Goal: Book appointment/travel/reservation

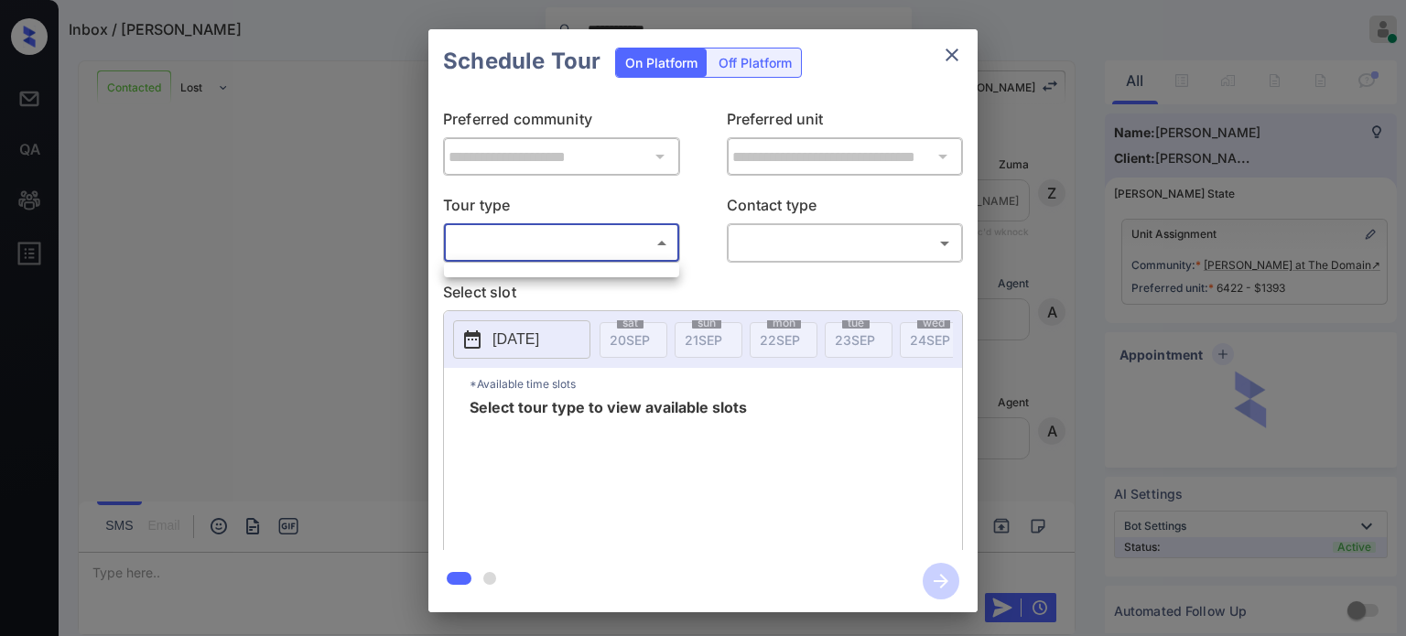
click at [620, 230] on body "**********" at bounding box center [703, 318] width 1406 height 636
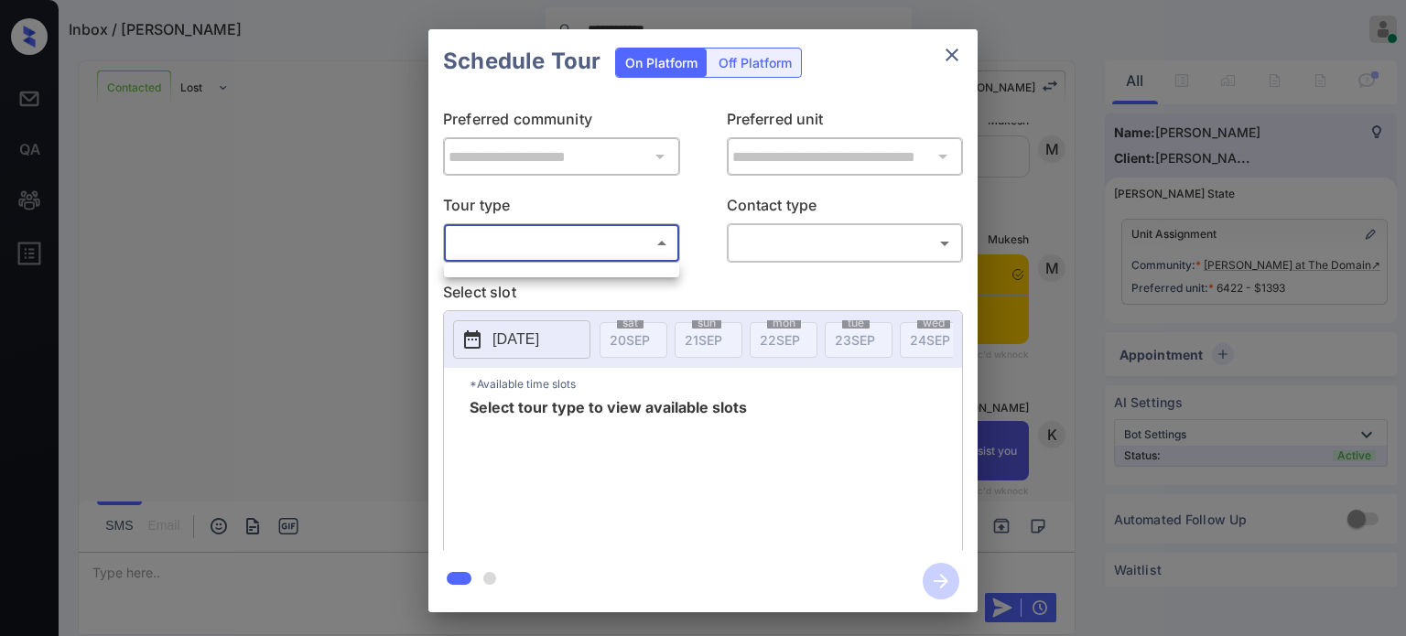
click at [965, 48] on div at bounding box center [703, 318] width 1406 height 636
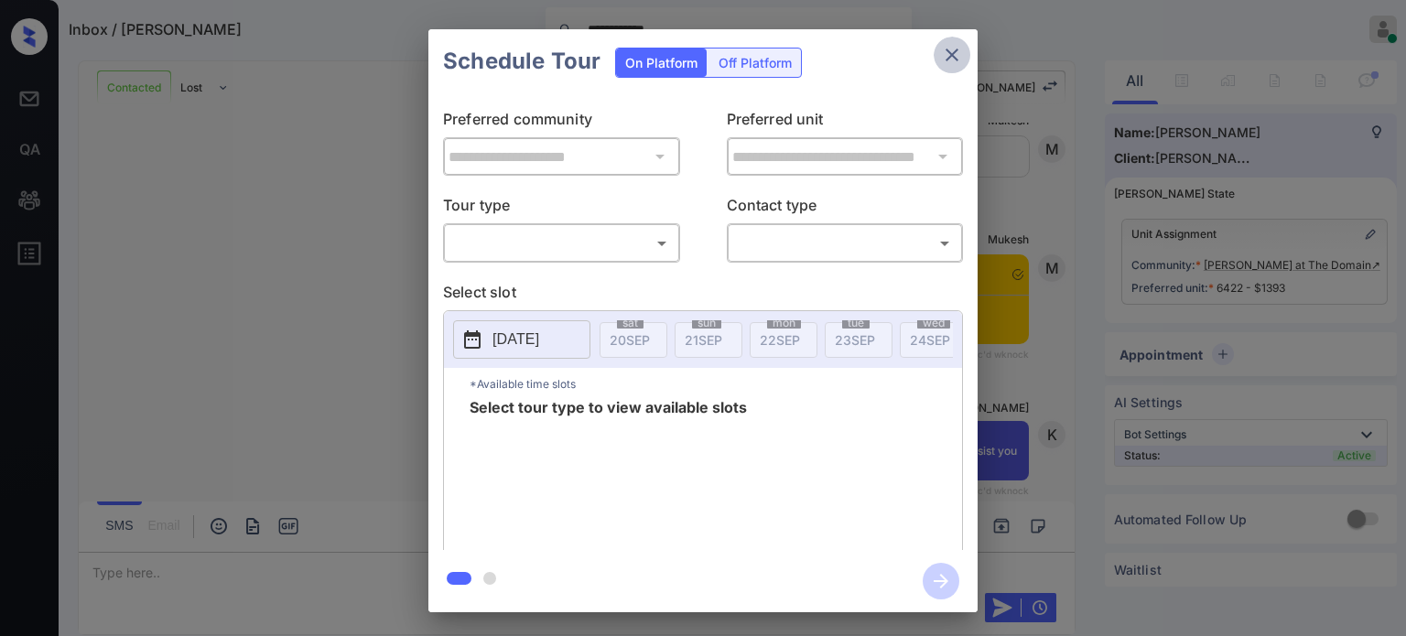
click at [947, 59] on icon "close" at bounding box center [951, 55] width 13 height 13
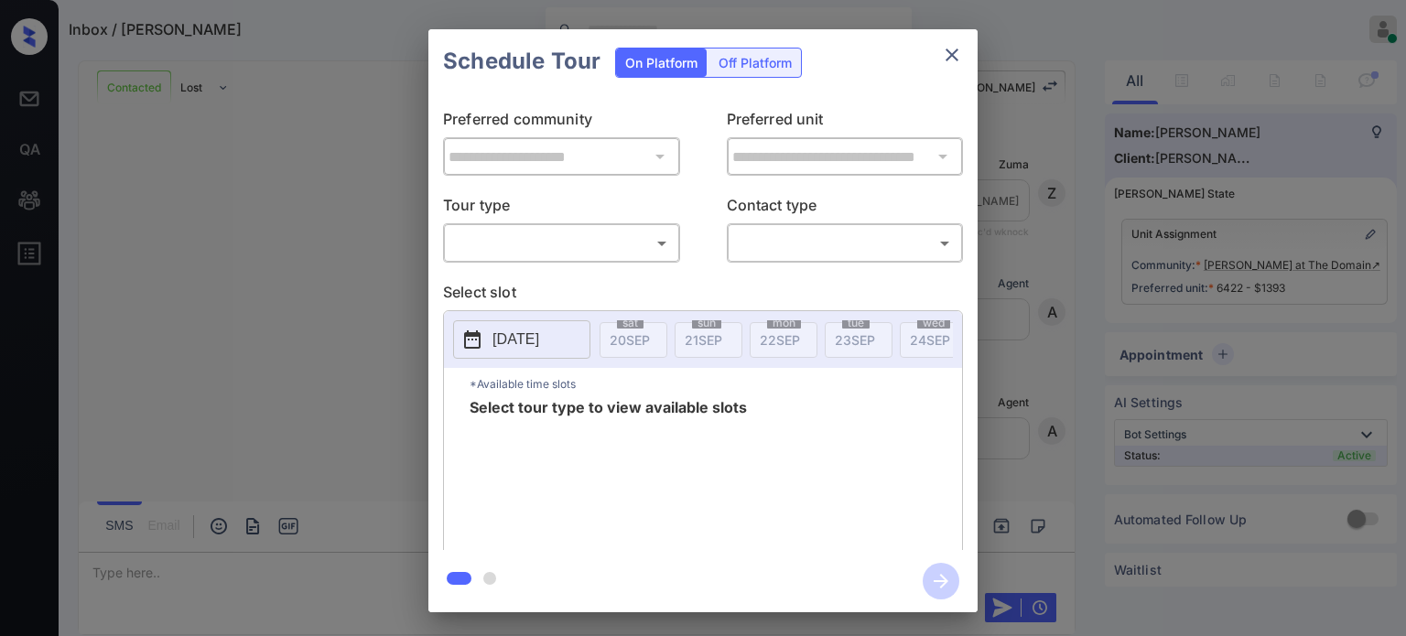
scroll to position [3759, 0]
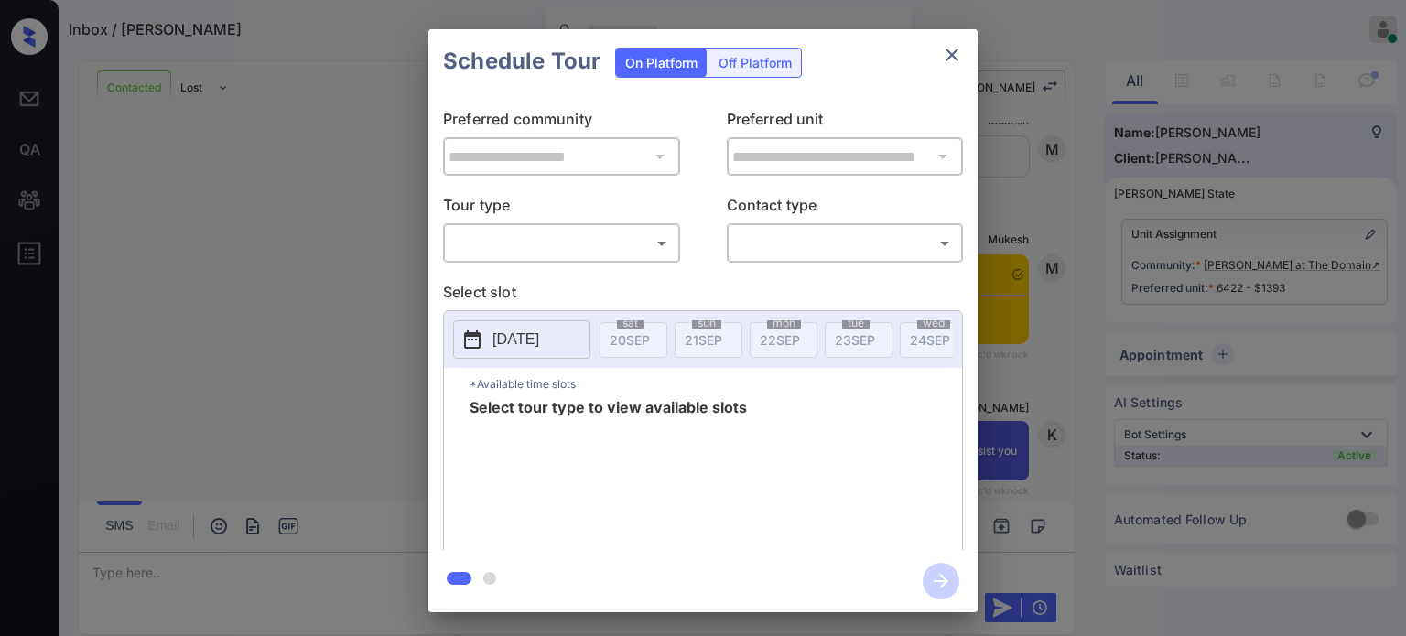
click at [582, 243] on body "Inbox / Keavie Young Kristina Cataag Online Set yourself offline Set yourself o…" at bounding box center [703, 318] width 1406 height 636
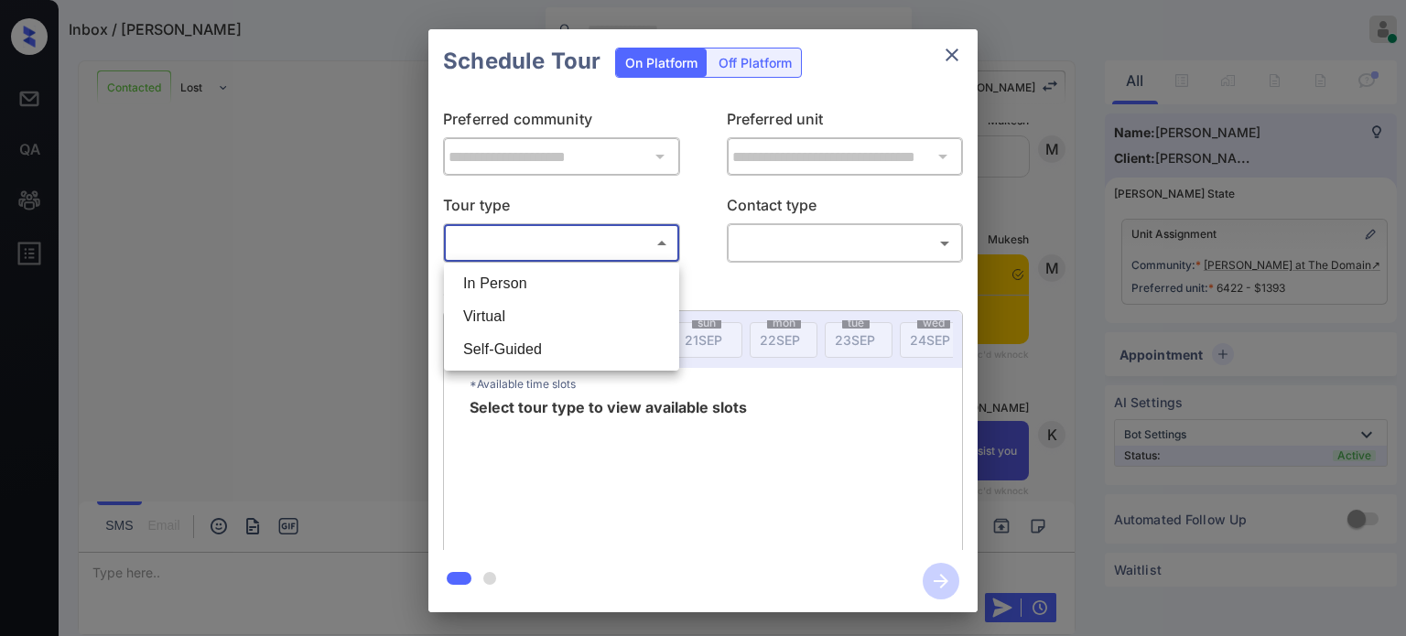
click at [289, 264] on div at bounding box center [703, 318] width 1406 height 636
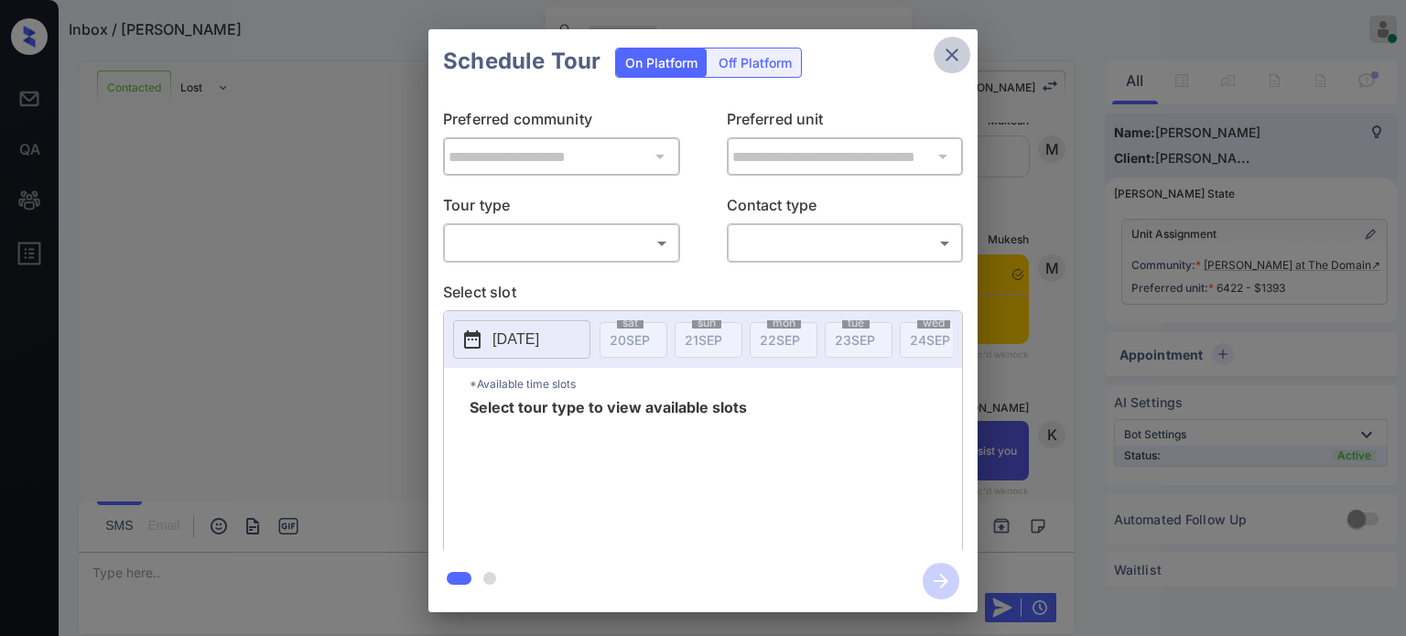
click at [948, 59] on icon "close" at bounding box center [952, 55] width 22 height 22
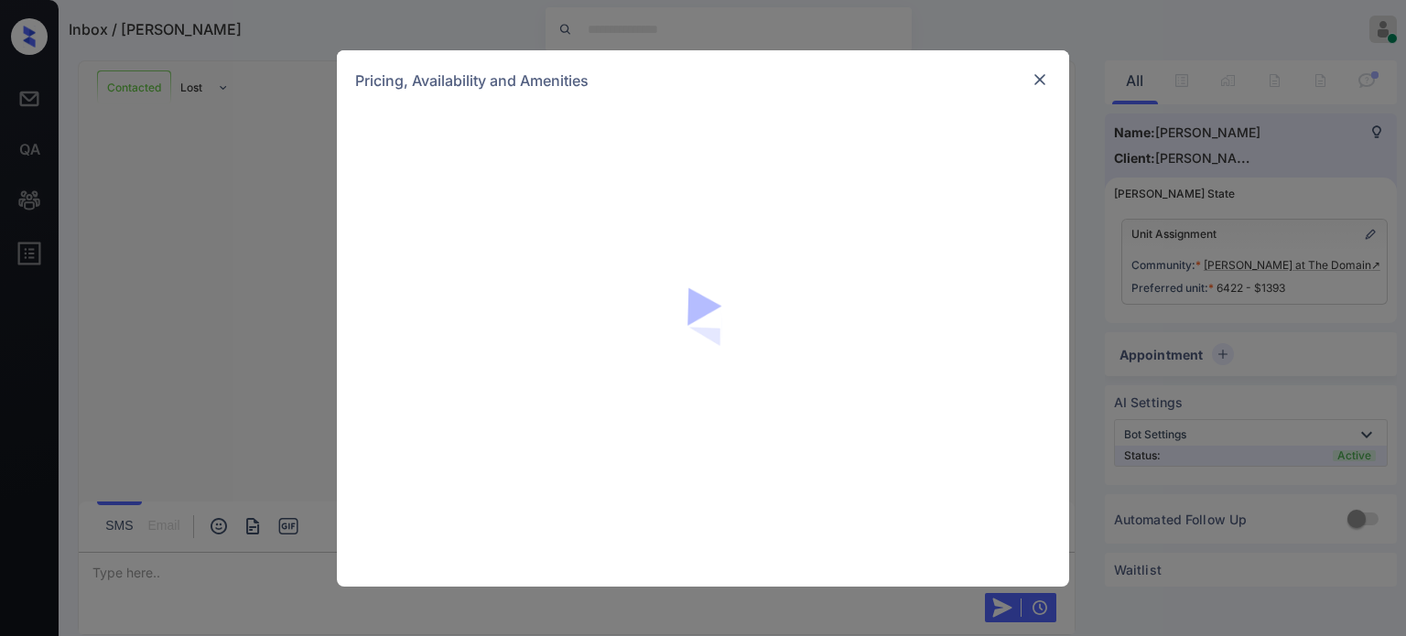
scroll to position [3759, 0]
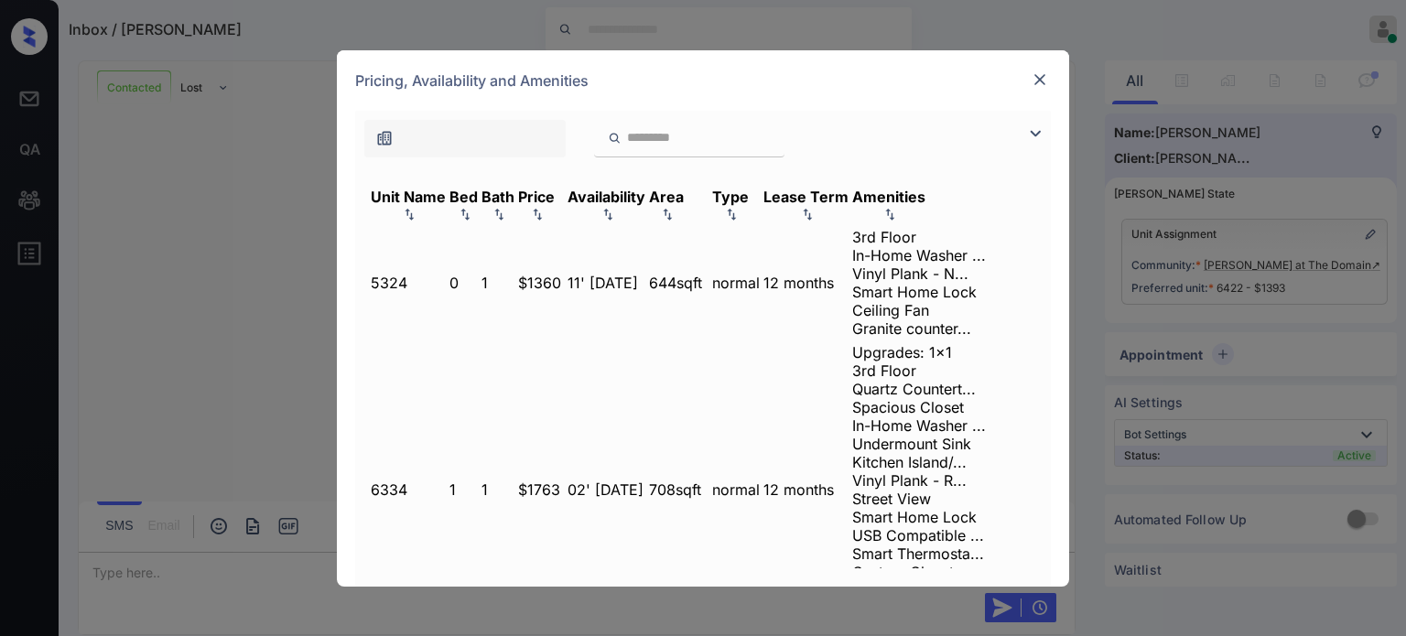
click at [474, 204] on div "Bed" at bounding box center [463, 197] width 28 height 18
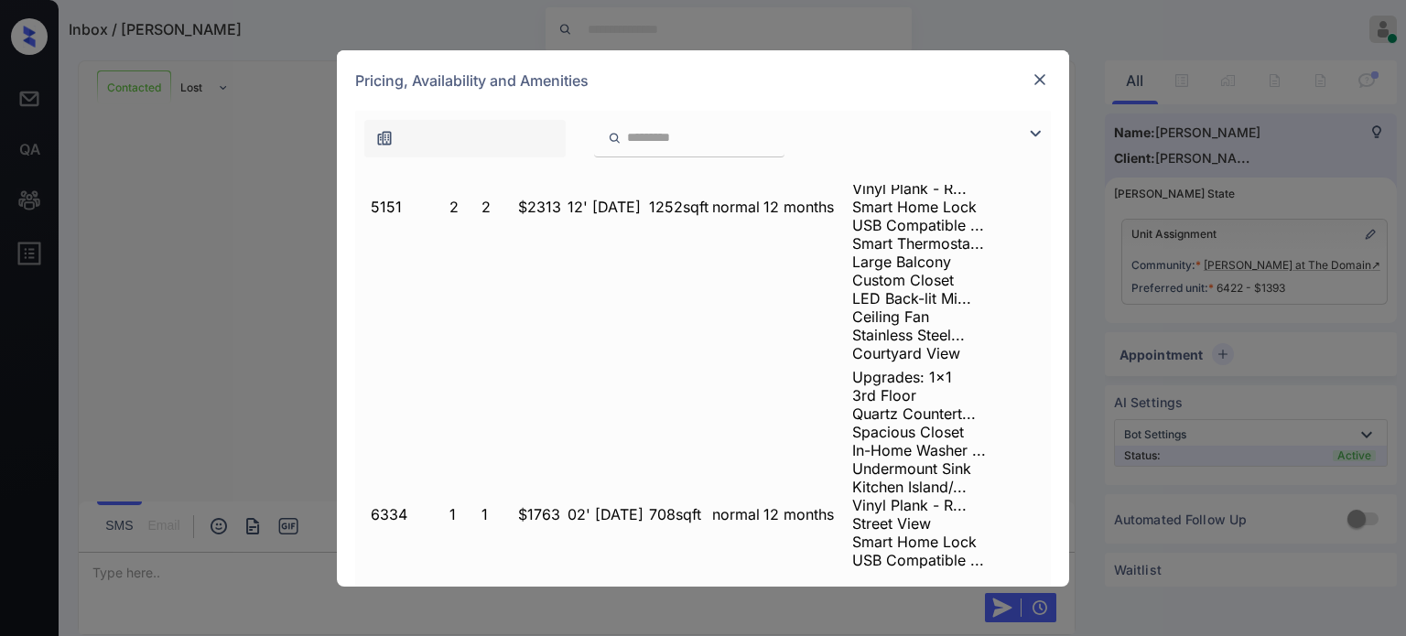
scroll to position [5491, 0]
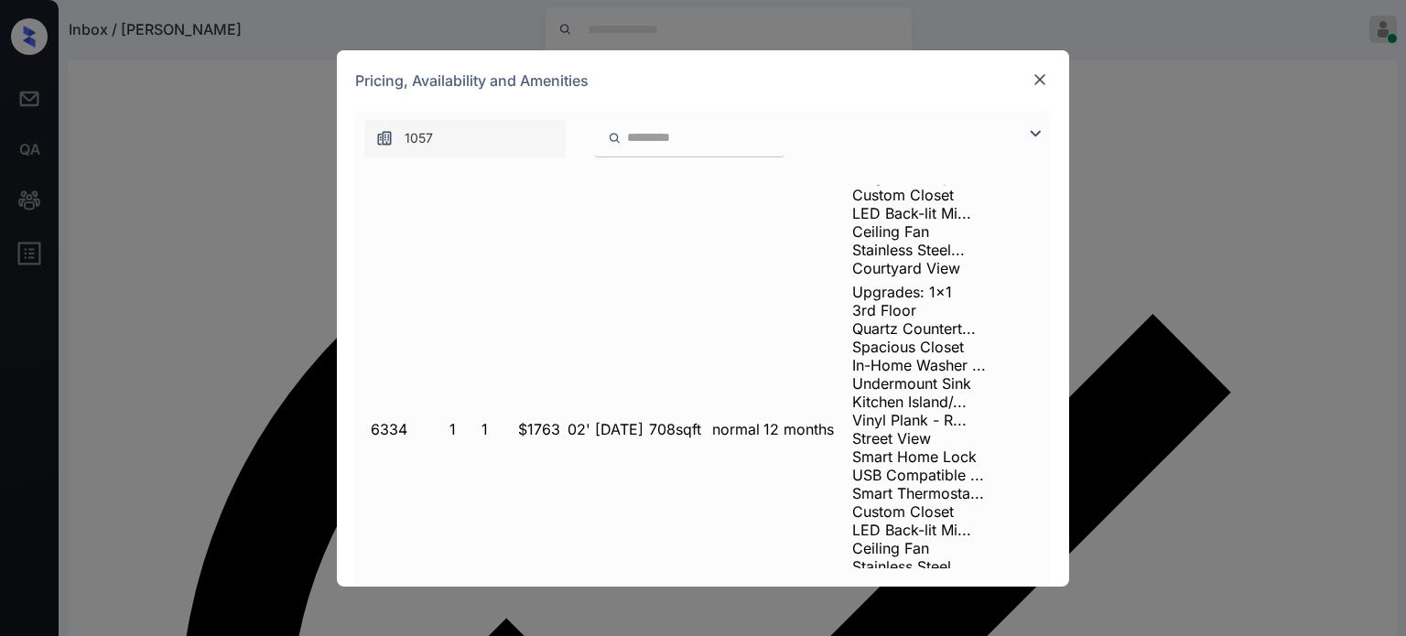
click at [1036, 78] on img at bounding box center [1039, 79] width 18 height 18
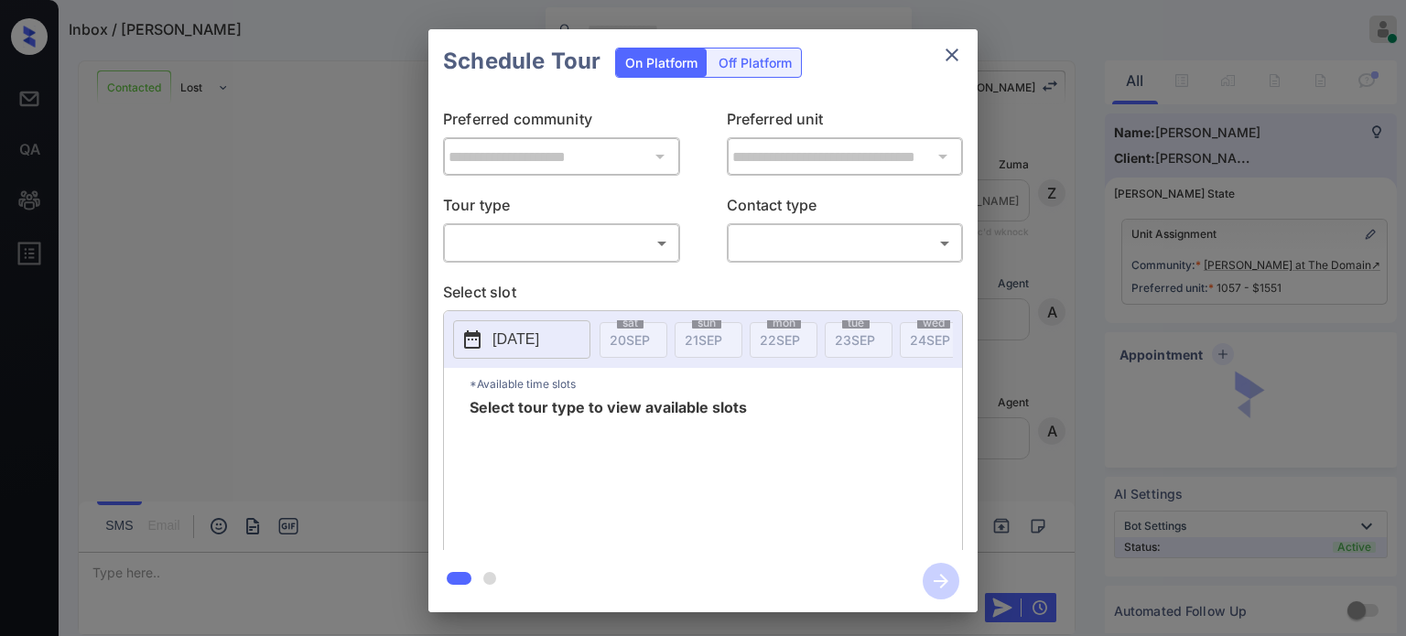
scroll to position [3759, 0]
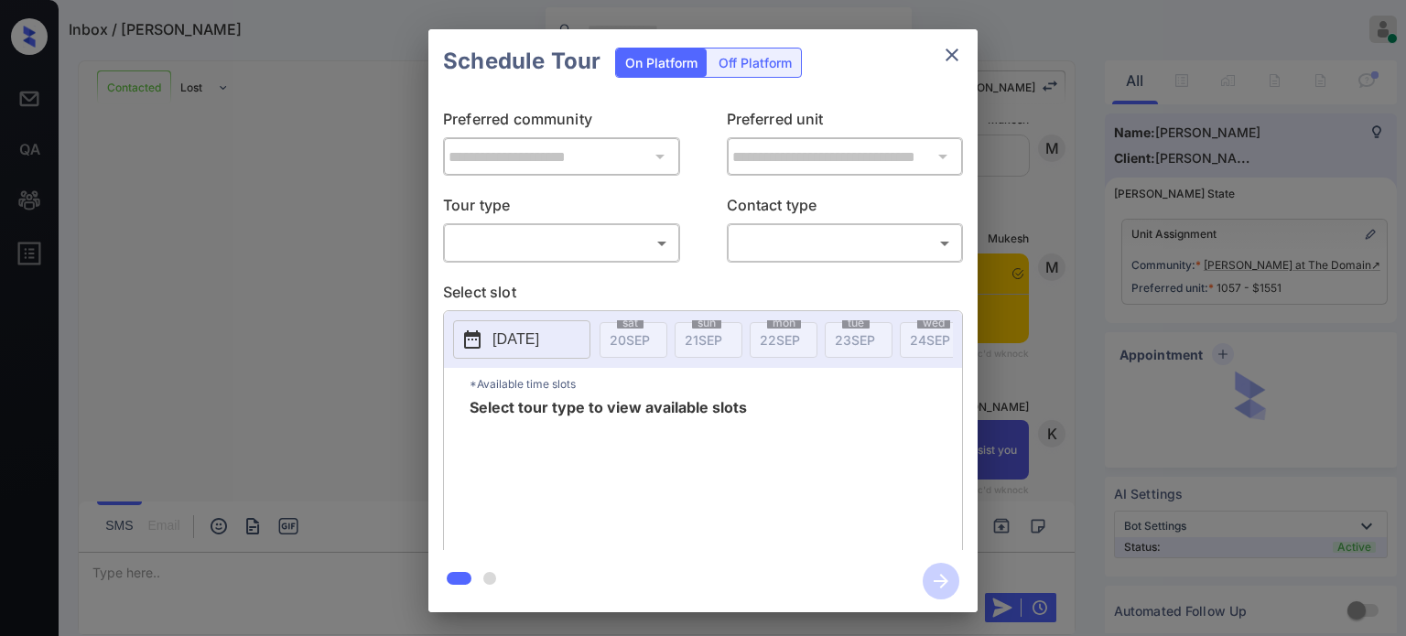
click at [644, 245] on body "Inbox / Keavie Young Kristina Cataag Online Set yourself offline Set yourself o…" at bounding box center [703, 318] width 1406 height 636
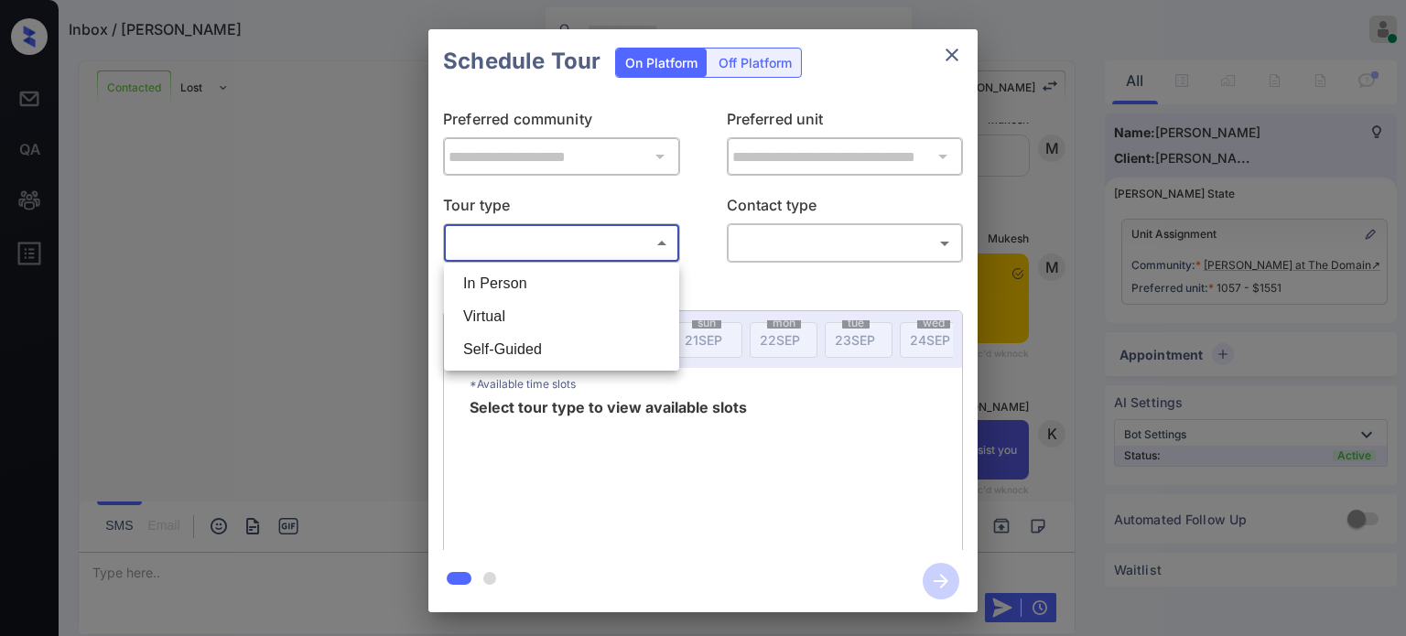
click at [532, 325] on li "Virtual" at bounding box center [561, 316] width 226 height 33
type input "*******"
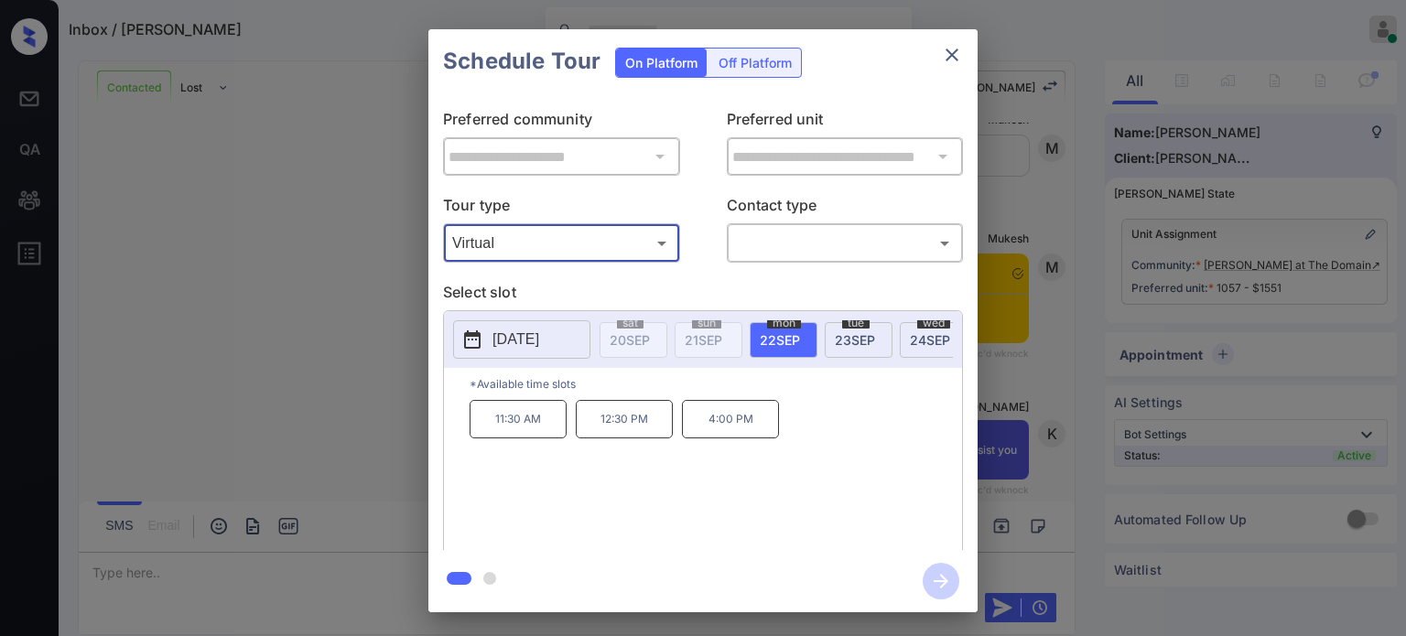
click at [907, 248] on body "Inbox / Keavie Young Kristina Cataag Online Set yourself offline Set yourself o…" at bounding box center [703, 318] width 1406 height 636
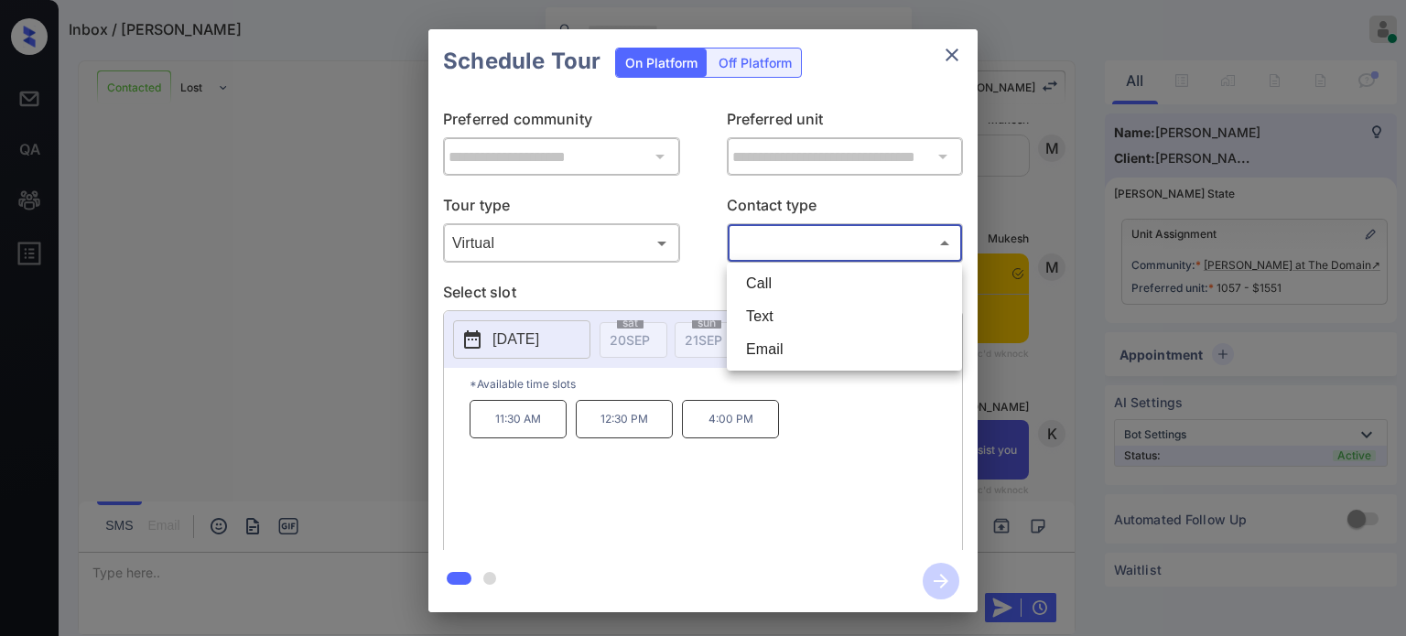
click at [809, 288] on li "Call" at bounding box center [844, 283] width 226 height 33
type input "****"
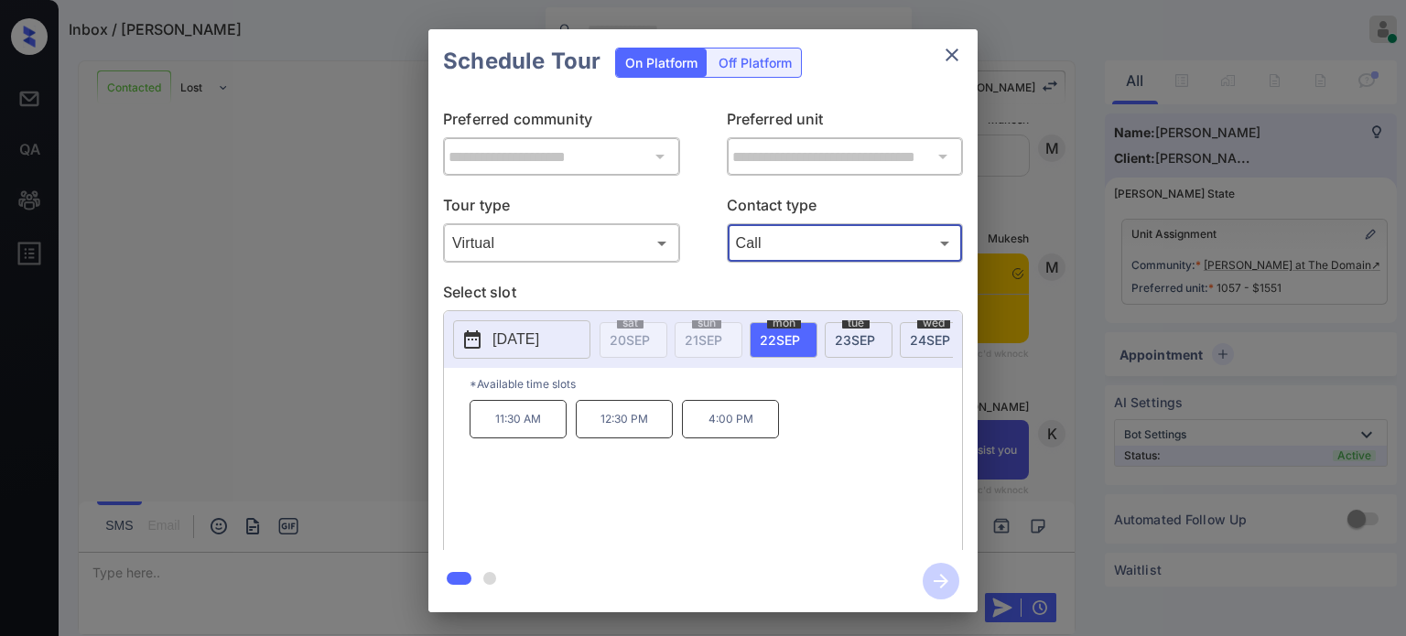
click at [506, 426] on p "11:30 AM" at bounding box center [517, 419] width 97 height 38
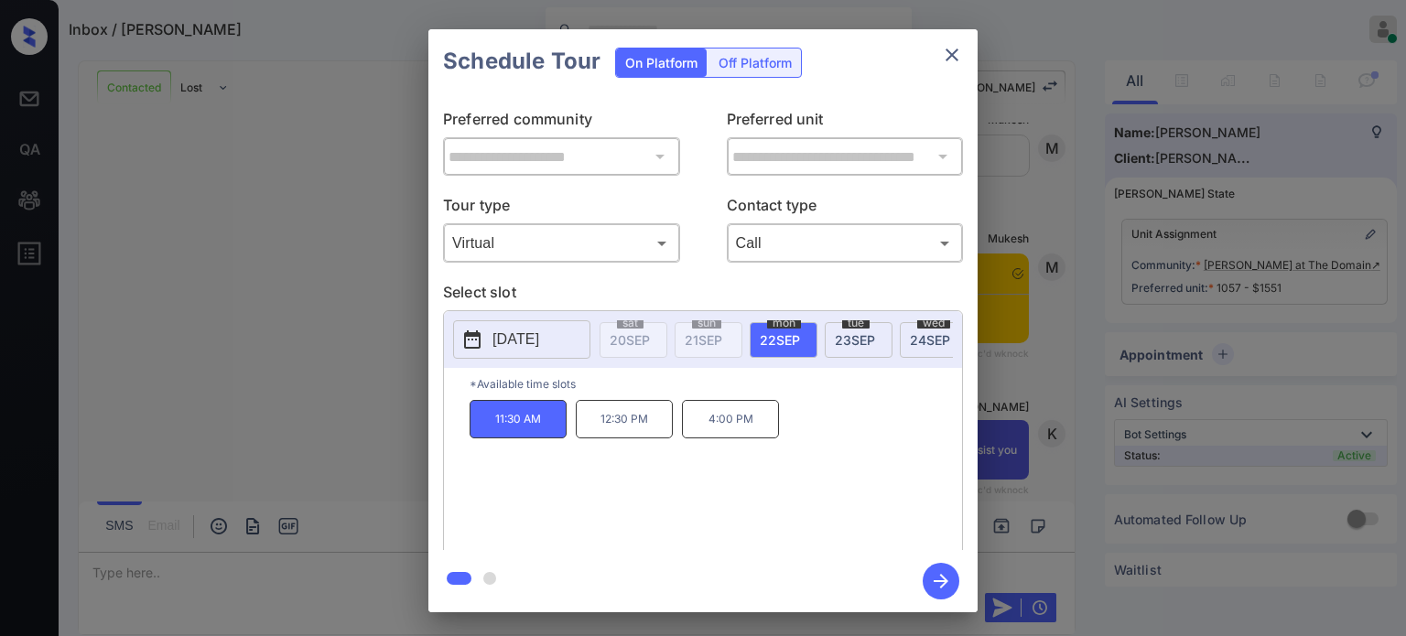
click at [485, 429] on p "11:30 AM" at bounding box center [517, 419] width 97 height 38
click at [939, 576] on icon "button" at bounding box center [940, 581] width 37 height 37
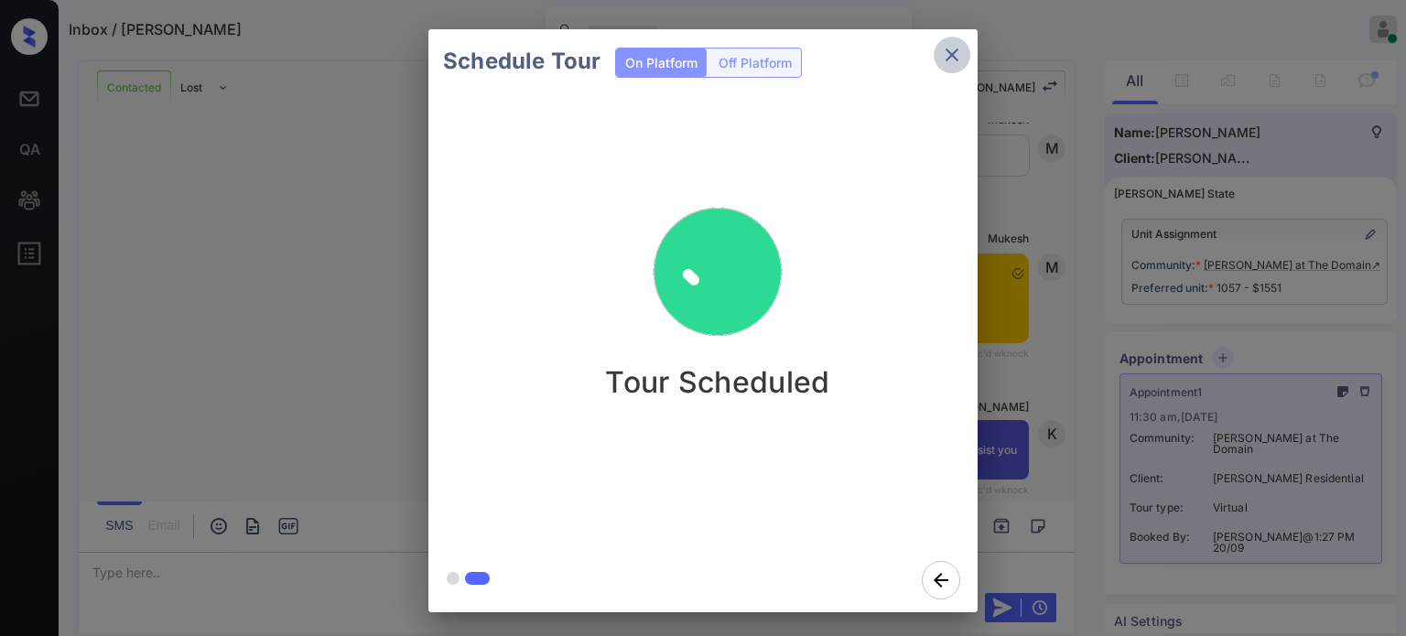
click at [954, 43] on button "close" at bounding box center [951, 55] width 37 height 37
